Goal: Task Accomplishment & Management: Manage account settings

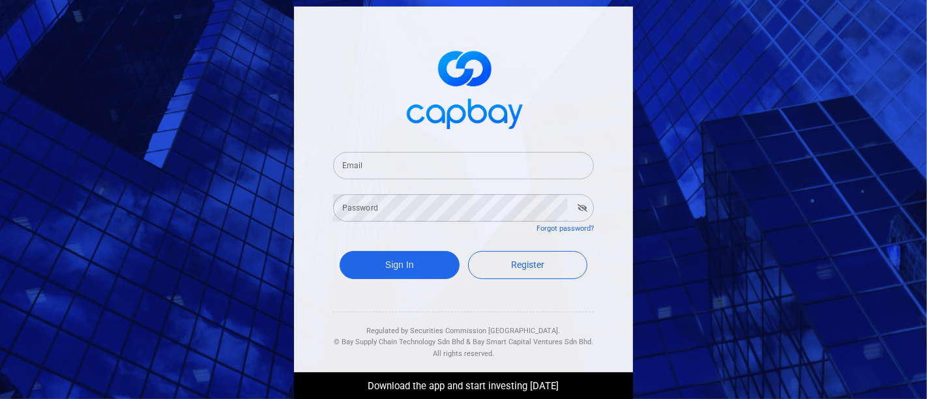
click at [441, 155] on input "Email" at bounding box center [463, 165] width 261 height 27
type input "[EMAIL_ADDRESS][DOMAIN_NAME]"
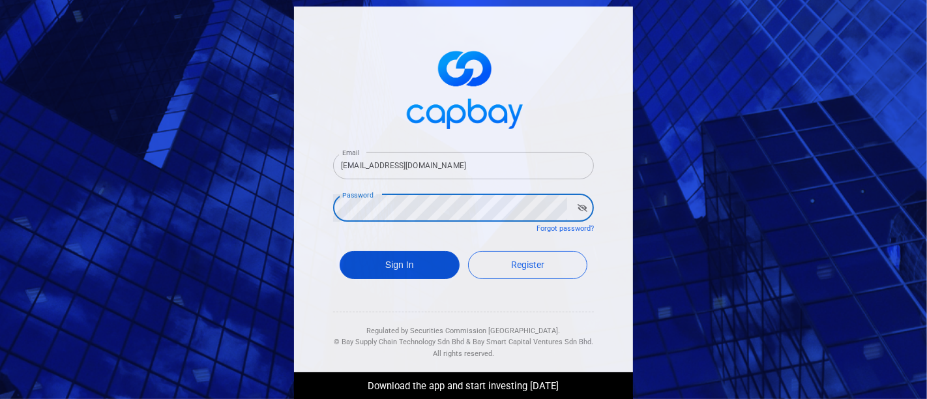
click at [400, 274] on button "Sign In" at bounding box center [400, 265] width 120 height 28
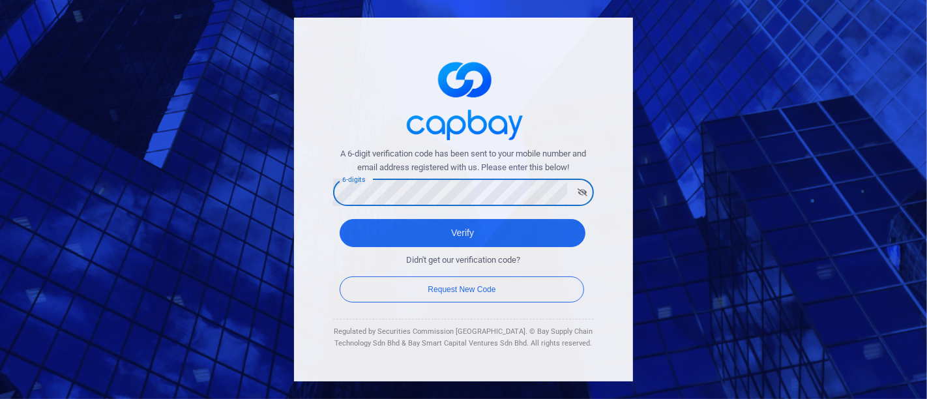
click at [340, 219] on button "Verify" at bounding box center [463, 233] width 246 height 28
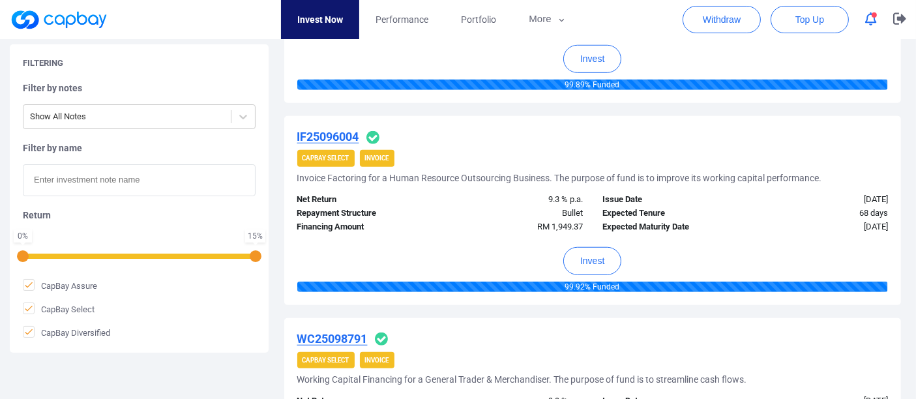
scroll to position [869, 0]
